Goal: Task Accomplishment & Management: Manage account settings

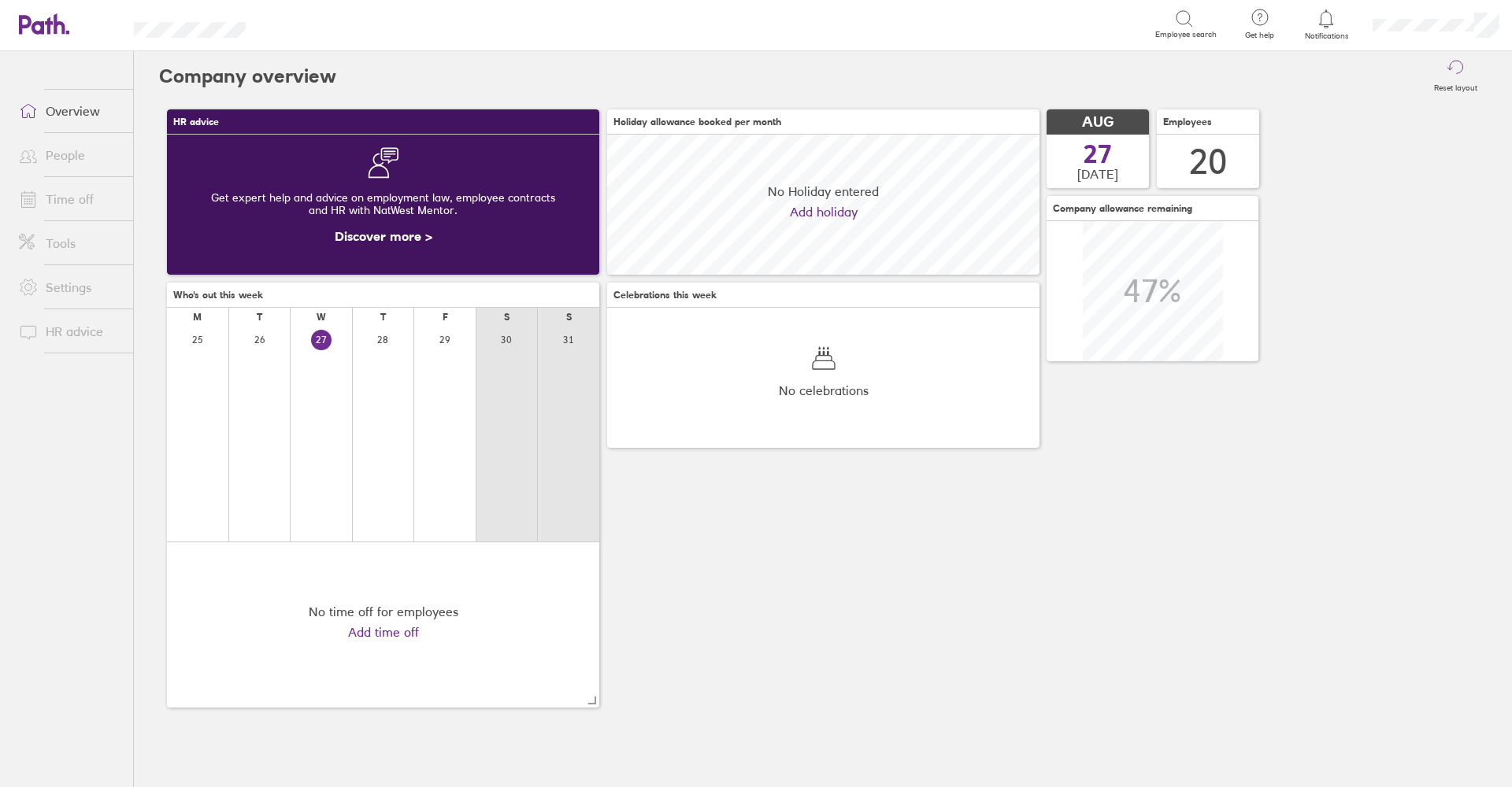
scroll to position [140, 432]
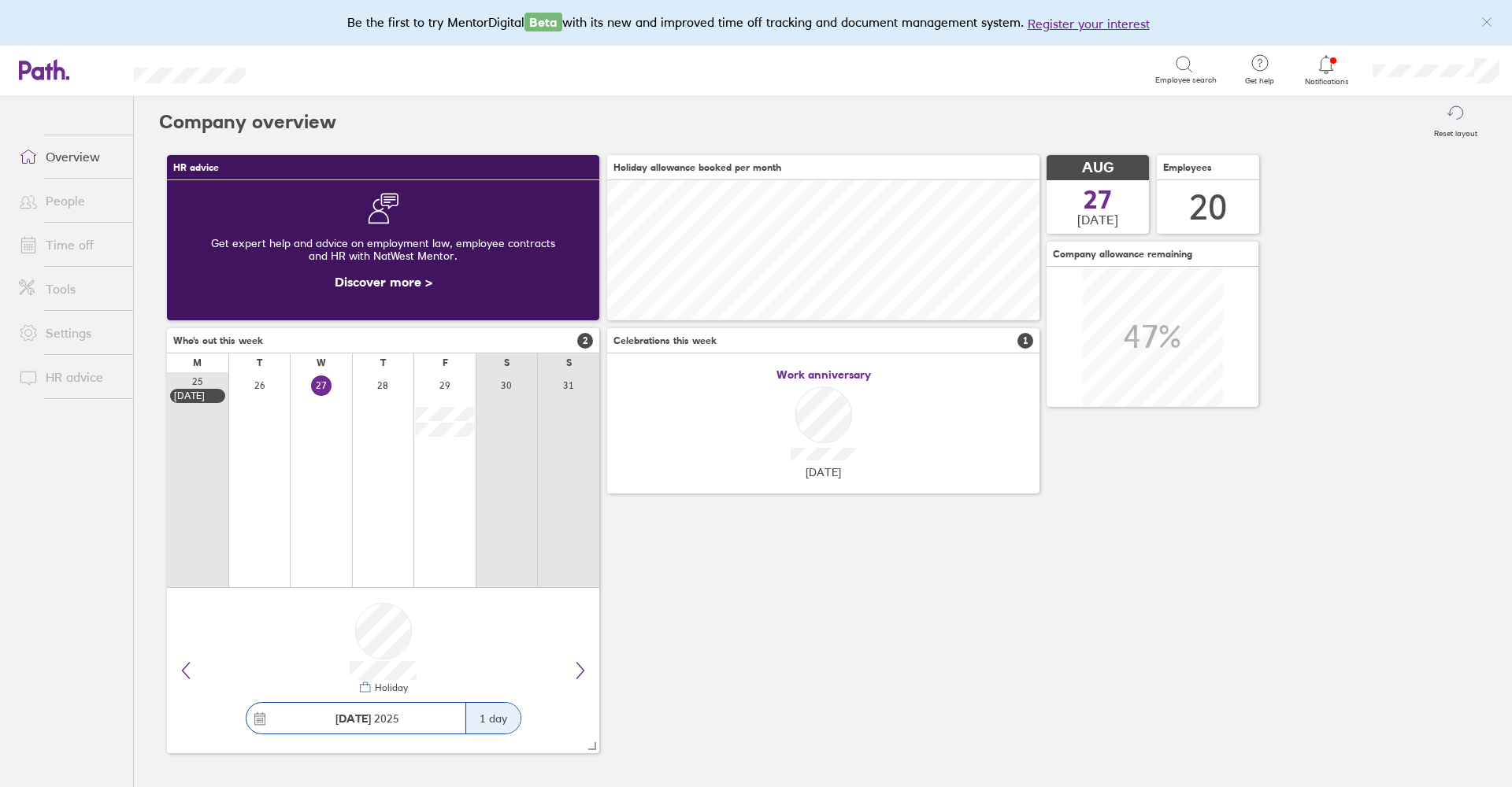
click at [538, 80] on span "Notifications" at bounding box center [1326, 82] width 51 height 9
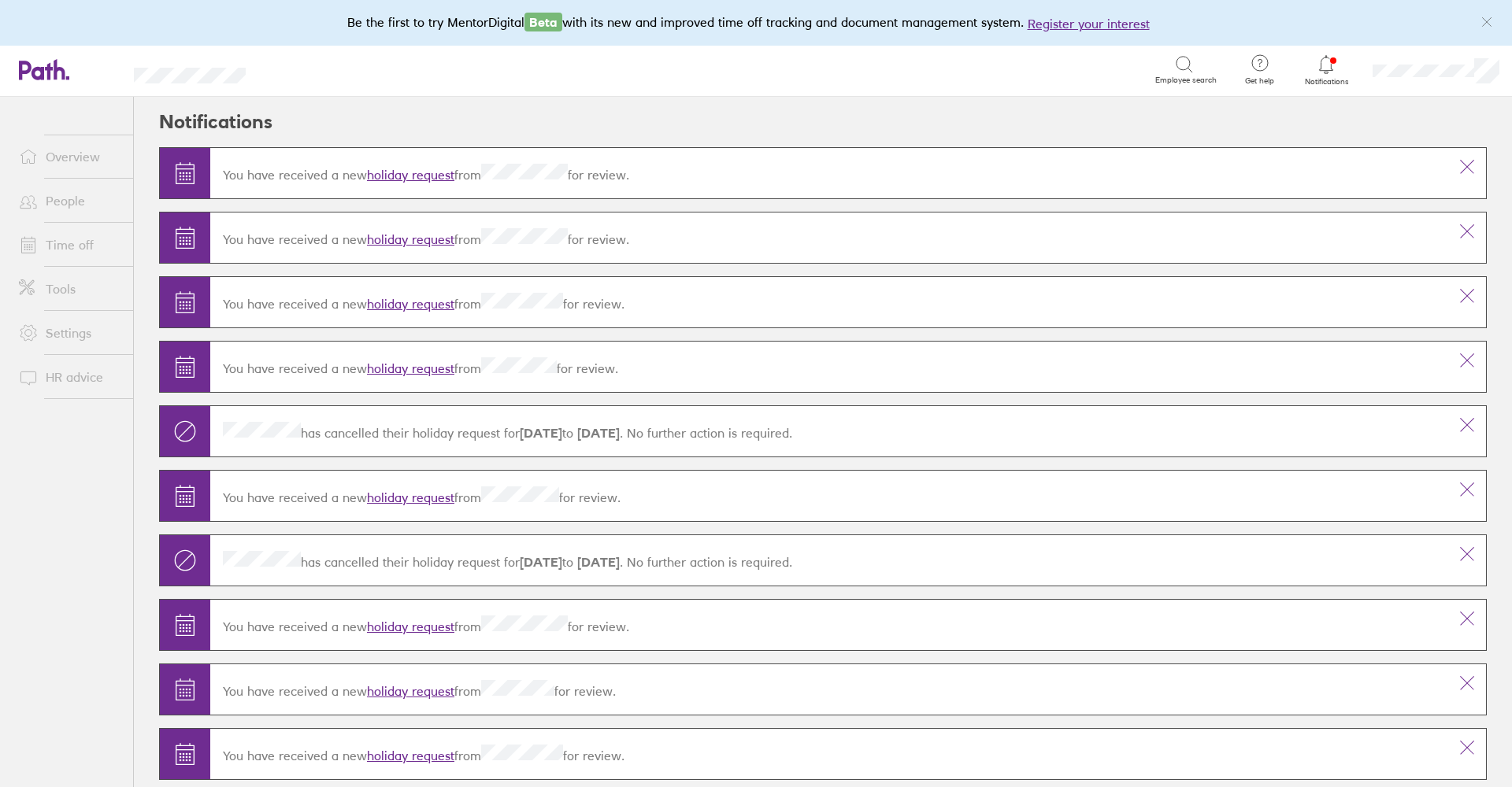
click at [439, 175] on link "holiday request" at bounding box center [410, 175] width 88 height 16
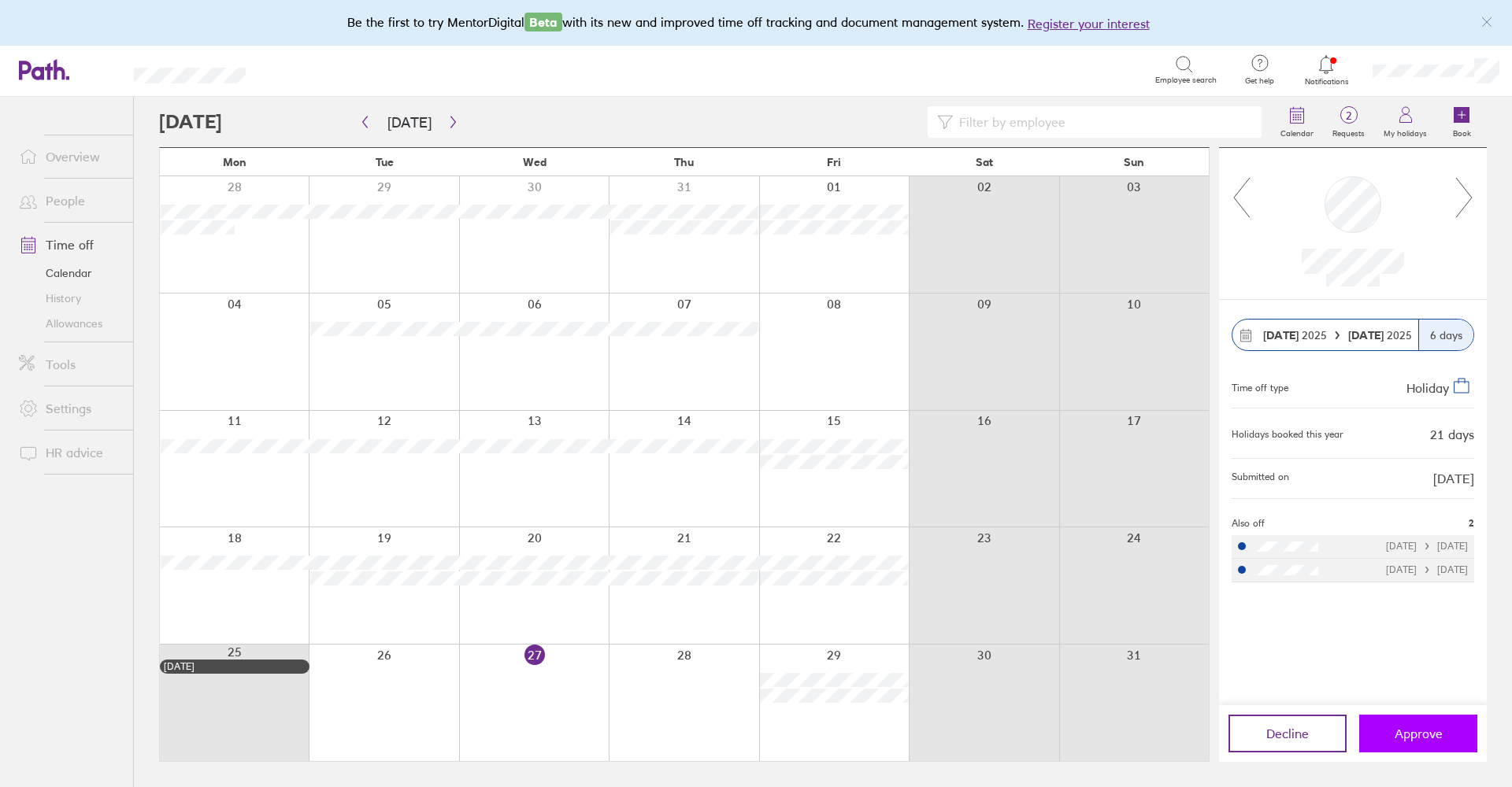
click at [538, 550] on button "Approve" at bounding box center [1418, 733] width 118 height 38
